Goal: Information Seeking & Learning: Learn about a topic

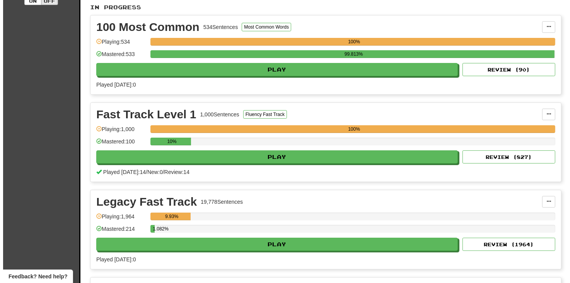
scroll to position [193, 0]
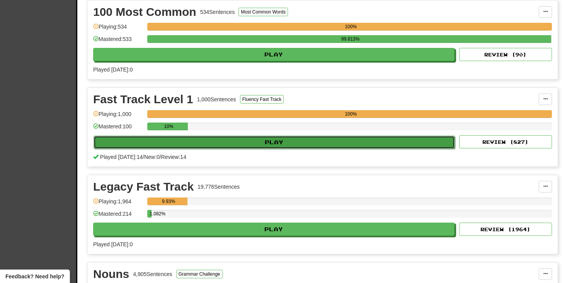
click at [265, 142] on button "Play" at bounding box center [275, 142] width 362 height 13
select select "**"
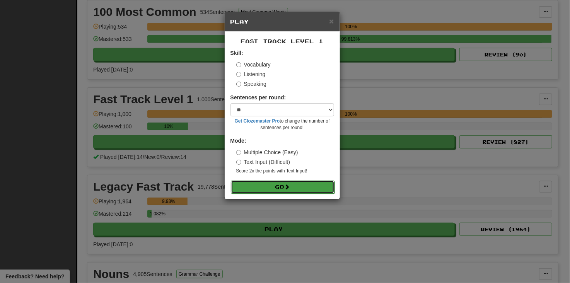
click at [306, 184] on button "Go" at bounding box center [283, 187] width 104 height 13
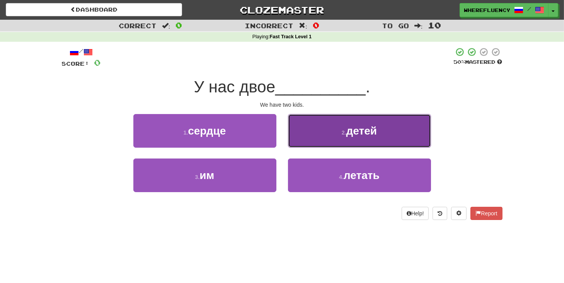
click at [314, 130] on button "2 . детей" at bounding box center [359, 131] width 143 height 34
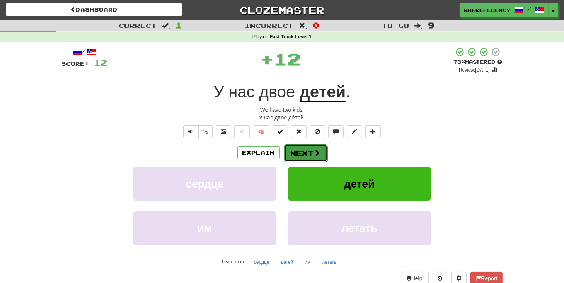
click at [300, 145] on button "Next" at bounding box center [305, 153] width 43 height 18
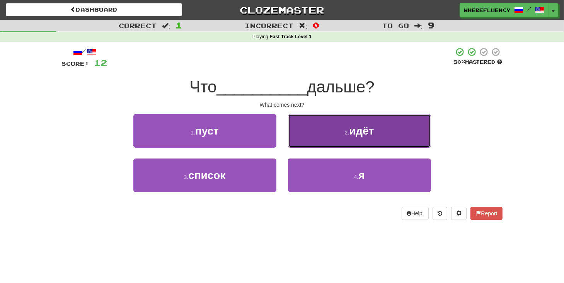
click at [297, 143] on button "2 . идёт" at bounding box center [359, 131] width 143 height 34
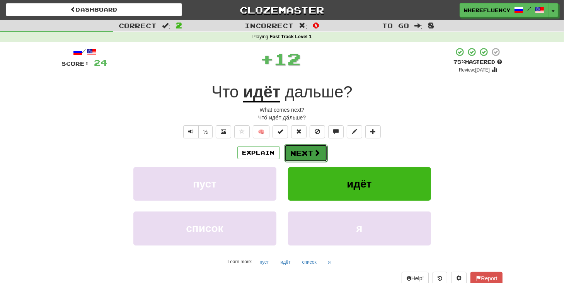
click at [291, 150] on button "Next" at bounding box center [305, 153] width 43 height 18
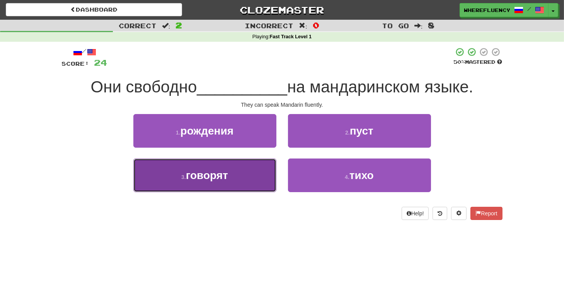
click at [254, 166] on button "3 . говорят" at bounding box center [204, 176] width 143 height 34
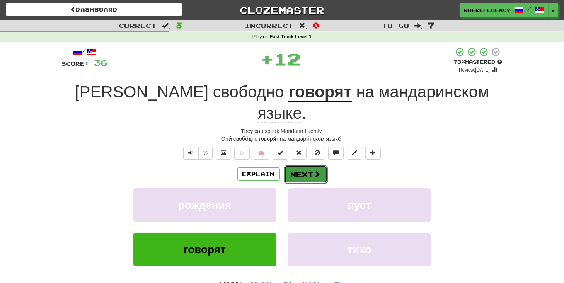
click at [303, 166] on button "Next" at bounding box center [305, 175] width 43 height 18
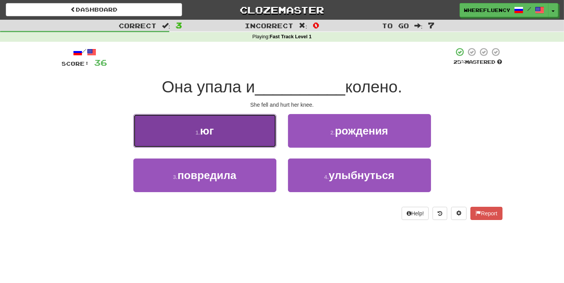
drag, startPoint x: 255, startPoint y: 132, endPoint x: 269, endPoint y: 138, distance: 15.7
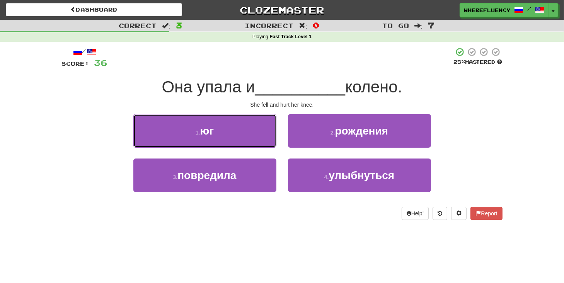
click at [259, 132] on button "1 . юг" at bounding box center [204, 131] width 143 height 34
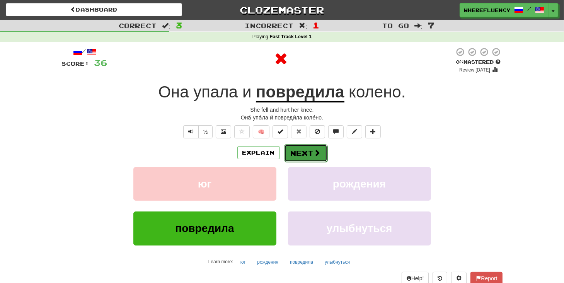
click at [296, 154] on button "Next" at bounding box center [305, 153] width 43 height 18
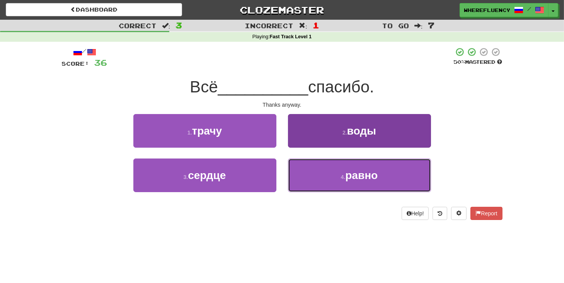
click at [308, 177] on button "4 . равно" at bounding box center [359, 176] width 143 height 34
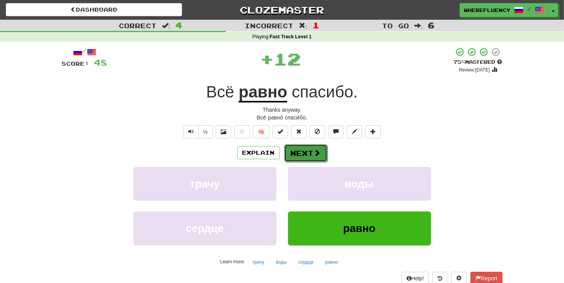
click at [301, 156] on button "Next" at bounding box center [305, 153] width 43 height 18
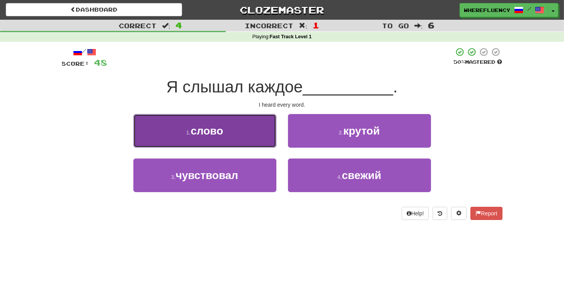
click at [244, 135] on button "1 . слово" at bounding box center [204, 131] width 143 height 34
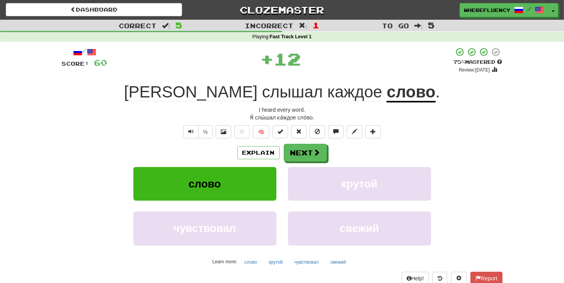
click at [303, 162] on div "Explain Next слово крутой чувствовал свежий Learn more: слово крутой чувствовал…" at bounding box center [282, 206] width 441 height 124
click at [292, 152] on button "Next" at bounding box center [305, 153] width 43 height 18
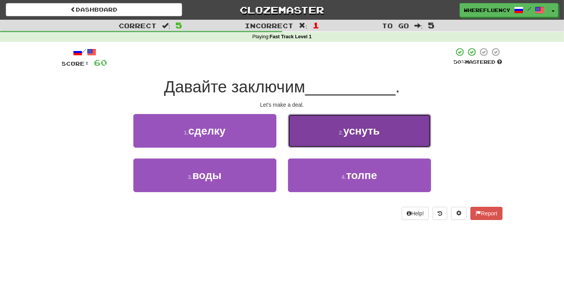
click at [314, 138] on button "2 . уснуть" at bounding box center [359, 131] width 143 height 34
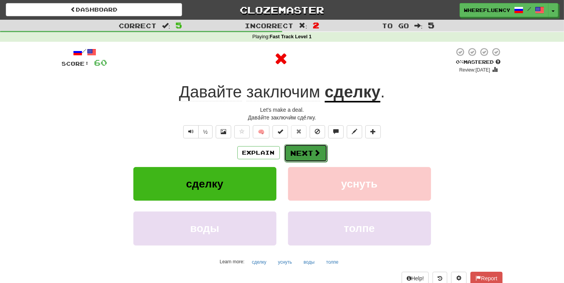
click at [308, 151] on button "Next" at bounding box center [305, 153] width 43 height 18
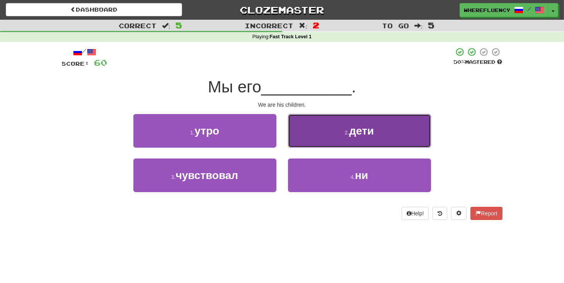
click at [320, 137] on button "2 . дети" at bounding box center [359, 131] width 143 height 34
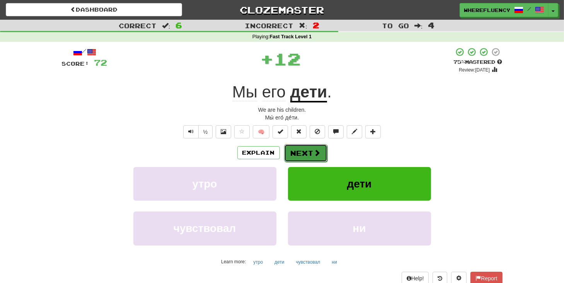
click at [308, 153] on button "Next" at bounding box center [305, 153] width 43 height 18
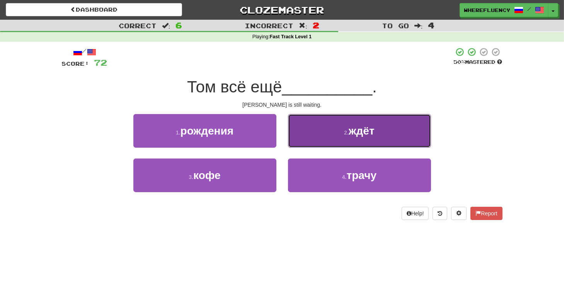
click at [303, 125] on button "2 . ждёт" at bounding box center [359, 131] width 143 height 34
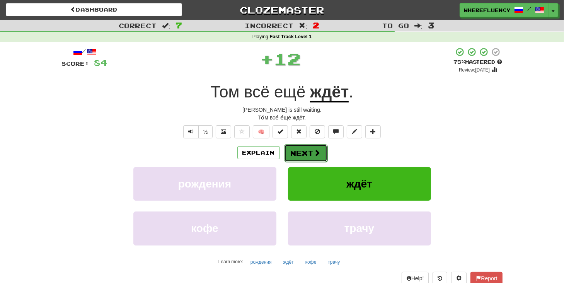
click at [300, 152] on button "Next" at bounding box center [305, 153] width 43 height 18
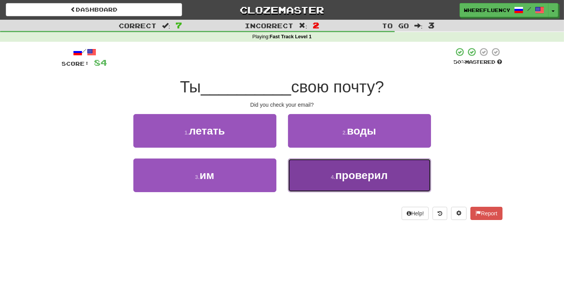
click at [292, 165] on button "4 . проверил" at bounding box center [359, 176] width 143 height 34
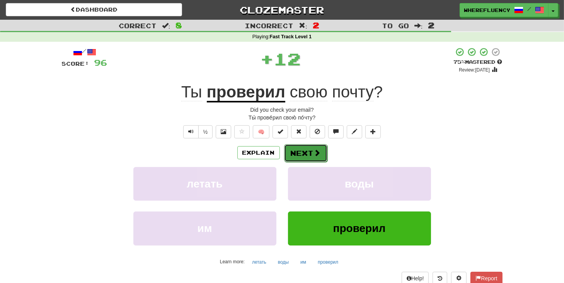
click at [294, 151] on button "Next" at bounding box center [305, 153] width 43 height 18
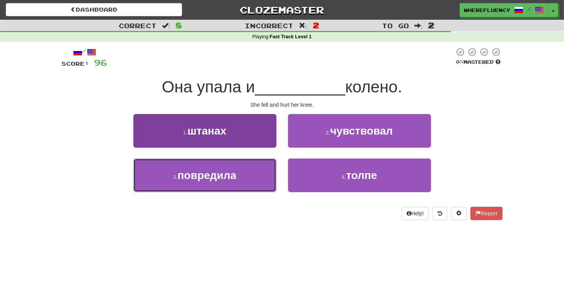
click at [253, 185] on button "3 . повредила" at bounding box center [204, 176] width 143 height 34
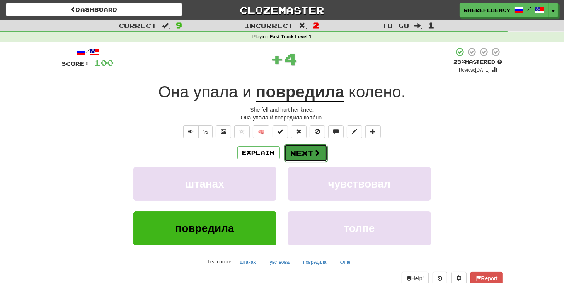
click at [302, 153] on button "Next" at bounding box center [305, 153] width 43 height 18
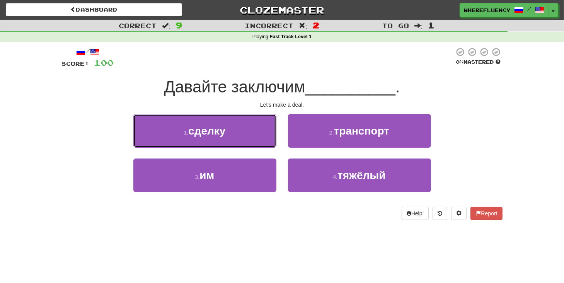
click at [273, 140] on button "1 . сделку" at bounding box center [204, 131] width 143 height 34
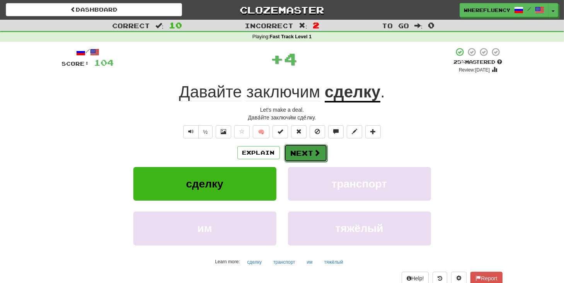
click at [308, 155] on button "Next" at bounding box center [305, 153] width 43 height 18
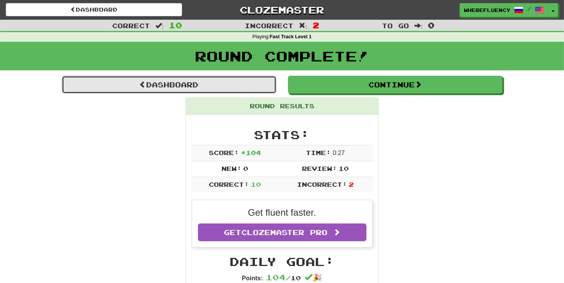
drag, startPoint x: 173, startPoint y: 86, endPoint x: 197, endPoint y: 144, distance: 62.8
click at [173, 86] on link "Dashboard" at bounding box center [169, 85] width 215 height 18
